Goal: Transaction & Acquisition: Purchase product/service

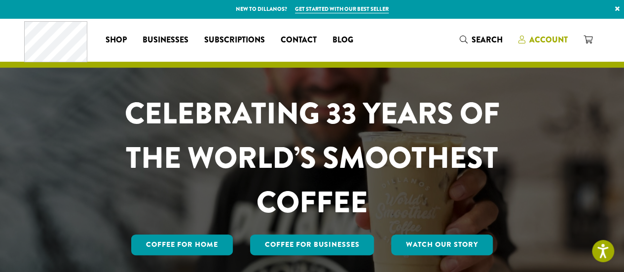
click at [538, 40] on span "Account" at bounding box center [548, 39] width 38 height 11
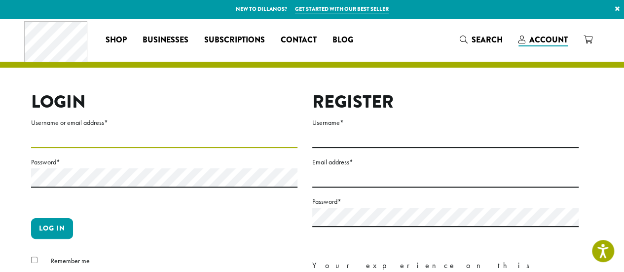
click at [136, 138] on input "Username or email address *" at bounding box center [164, 138] width 266 height 19
type input "**********"
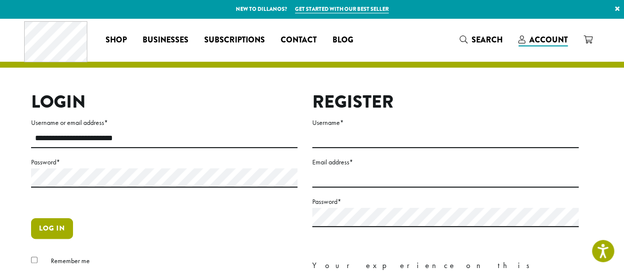
click at [60, 230] on button "Log in" at bounding box center [52, 228] width 42 height 21
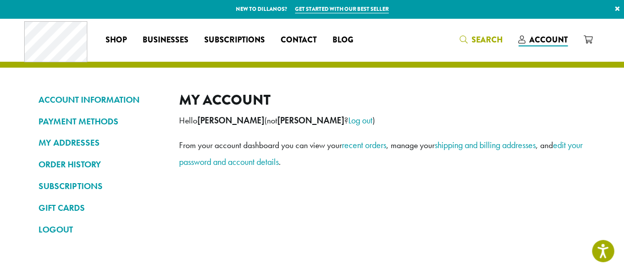
click at [493, 40] on span "Search" at bounding box center [487, 39] width 31 height 11
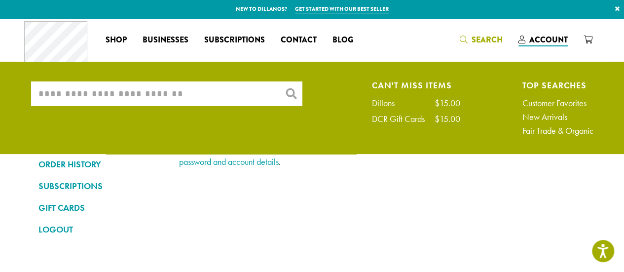
click at [209, 96] on input "What are you searching for?" at bounding box center [166, 93] width 271 height 25
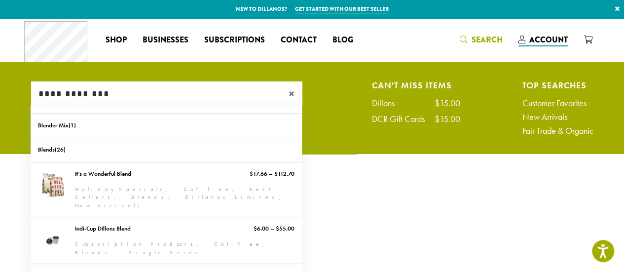
type input "**********"
click at [290, 95] on span "×" at bounding box center [296, 94] width 14 height 12
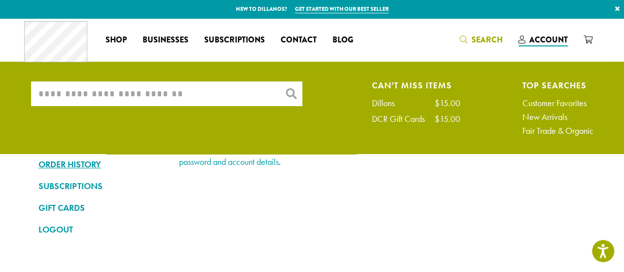
click at [81, 166] on link "ORDER HISTORY" at bounding box center [101, 164] width 126 height 17
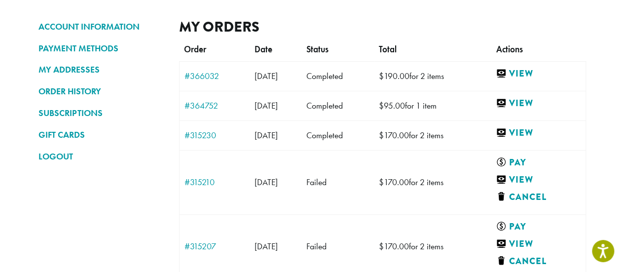
scroll to position [73, 0]
click at [206, 106] on link "#364752" at bounding box center [214, 106] width 61 height 9
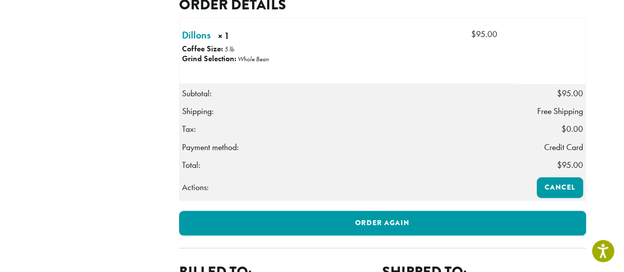
scroll to position [278, 0]
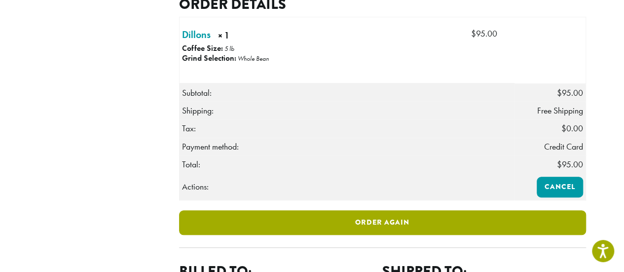
click at [408, 235] on link "Order again" at bounding box center [382, 222] width 407 height 25
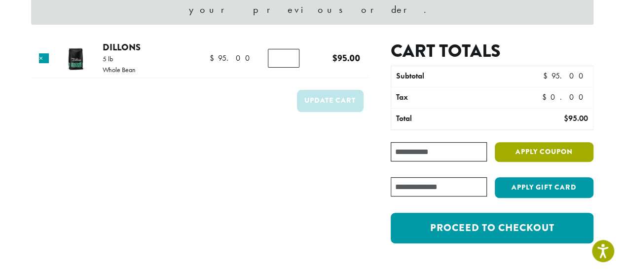
scroll to position [115, 0]
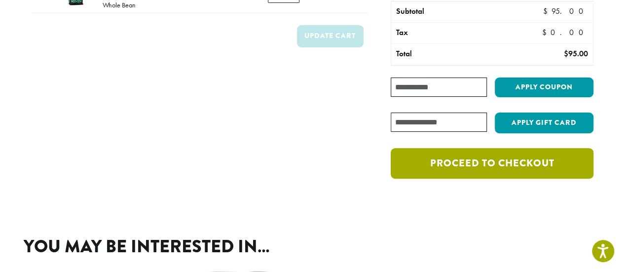
click at [475, 160] on link "Proceed to checkout" at bounding box center [492, 163] width 202 height 31
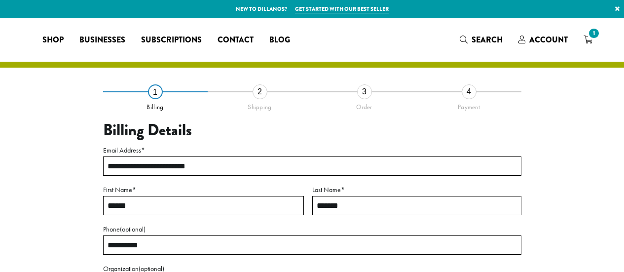
select select "**"
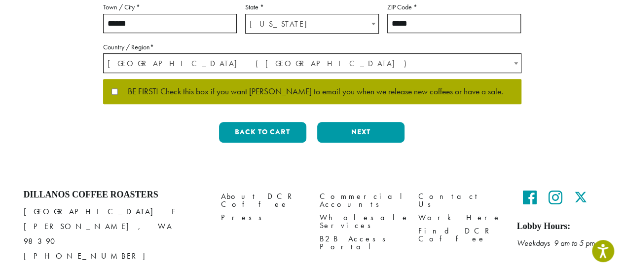
scroll to position [368, 0]
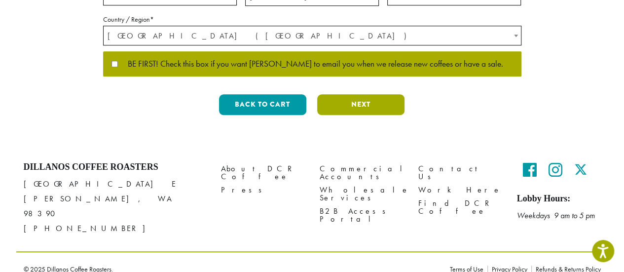
click at [344, 106] on button "Next" at bounding box center [360, 104] width 87 height 21
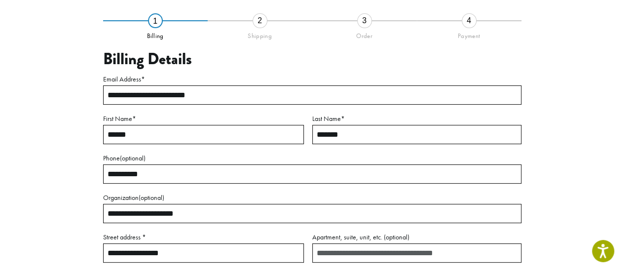
scroll to position [56, 0]
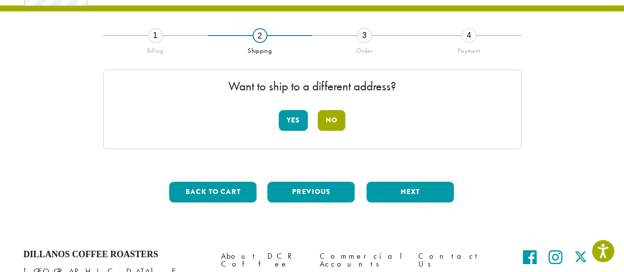
click at [328, 122] on button "No" at bounding box center [332, 120] width 28 height 21
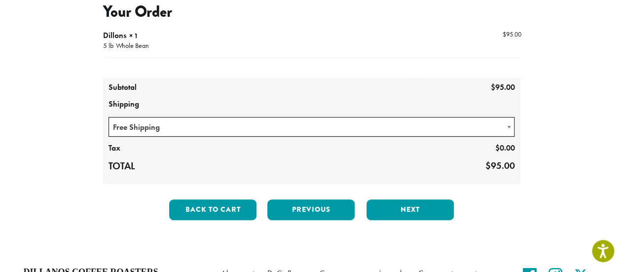
scroll to position [118, 0]
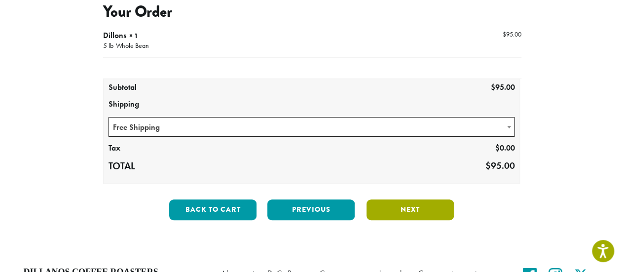
click at [394, 208] on button "Next" at bounding box center [409, 209] width 87 height 21
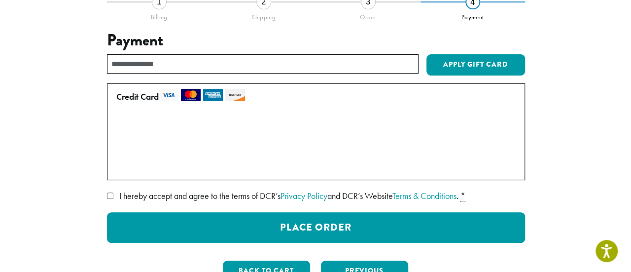
scroll to position [95, 0]
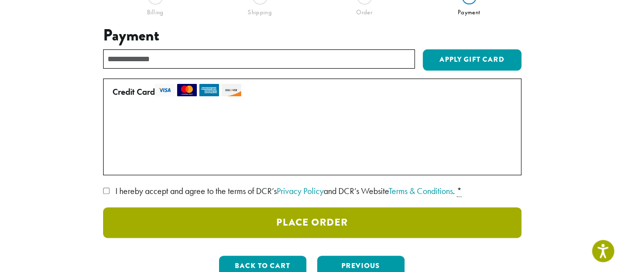
click at [144, 217] on button "Place Order" at bounding box center [312, 222] width 418 height 31
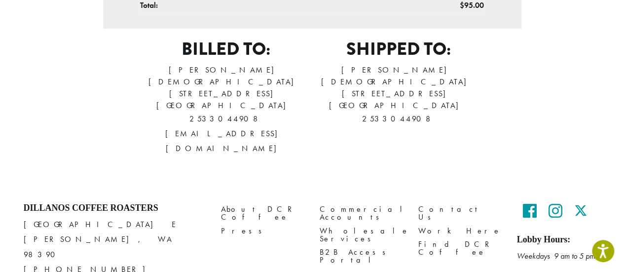
scroll to position [456, 0]
